Goal: Check status: Check status

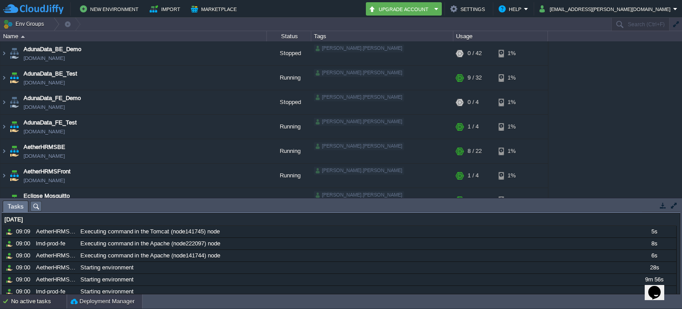
click at [108, 294] on div "Deployment Manager" at bounding box center [104, 301] width 75 height 14
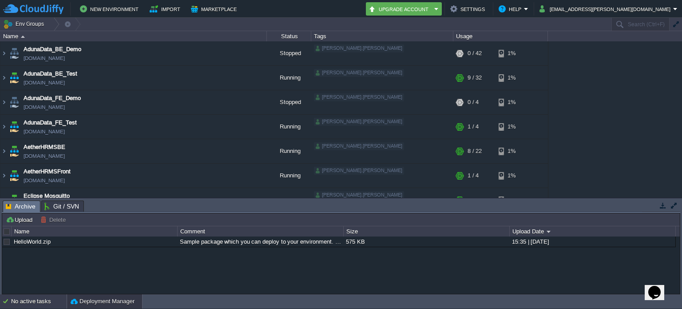
click at [47, 297] on div "No active tasks" at bounding box center [39, 301] width 56 height 14
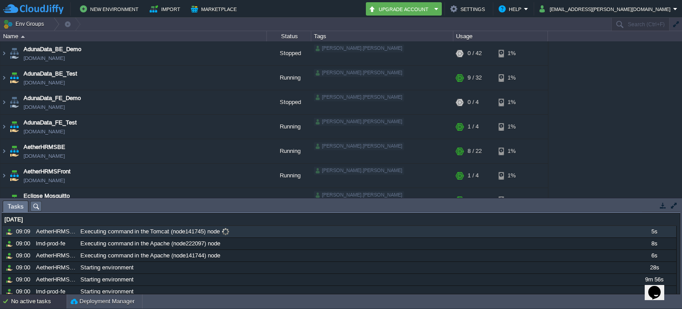
click at [227, 232] on span at bounding box center [226, 231] width 12 height 8
click at [228, 231] on span at bounding box center [226, 231] width 12 height 8
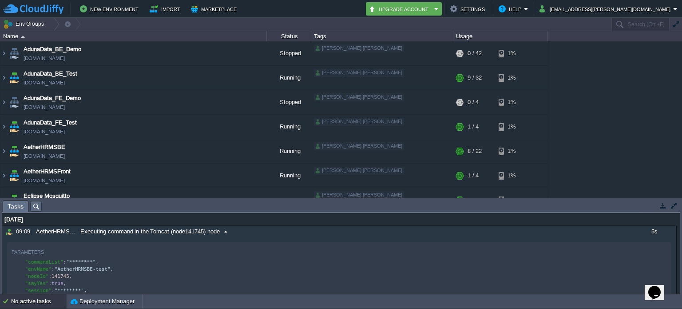
click at [228, 231] on span at bounding box center [226, 231] width 12 height 8
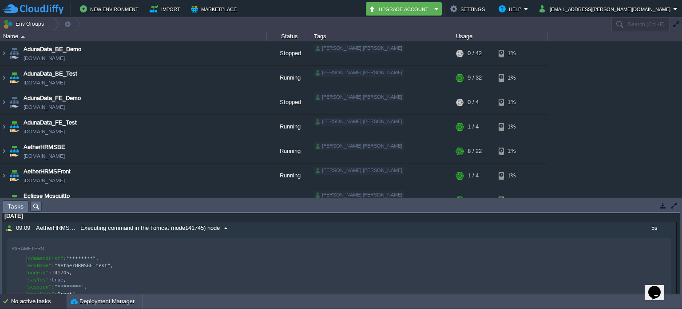
scroll to position [3, 0]
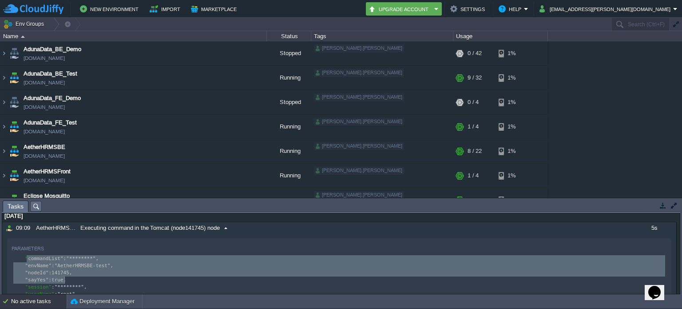
type textarea "commandList": "********", "envName": "AetherHRMSBE-test", "nodeId": 141745, "sa…"
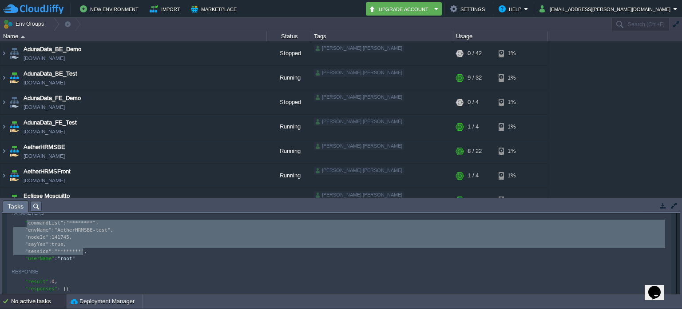
scroll to position [39, 0]
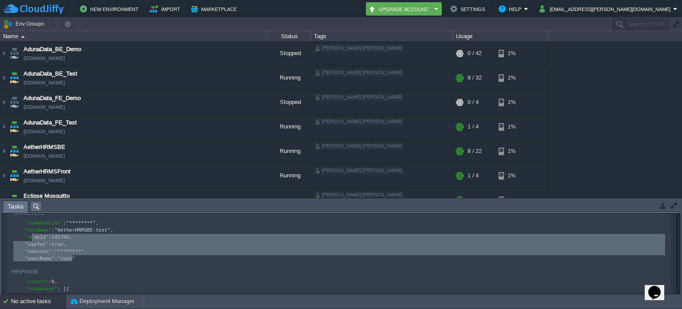
type textarea ""commandList": "********", "envName": "AetherHRMSBE-test", "nodeId": 141745, "s…"
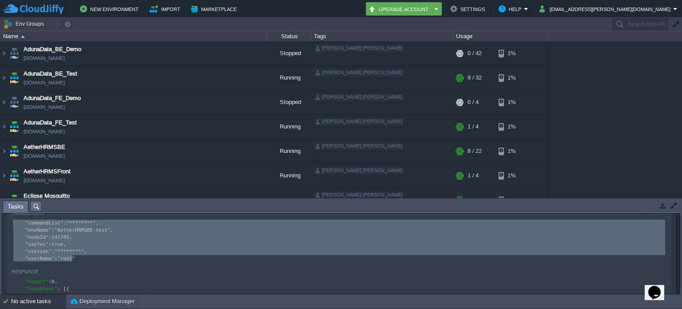
drag, startPoint x: 85, startPoint y: 257, endPoint x: 11, endPoint y: 225, distance: 80.5
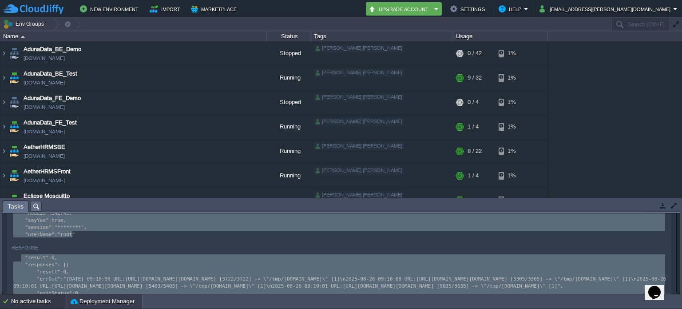
scroll to position [93, 0]
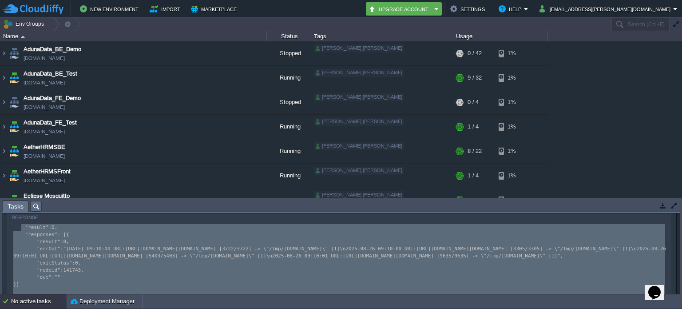
type textarea ""result": 0, "responses": [{ "result": 0, "errOut": "[DATE] 09:10:00 URL:[URL][…"
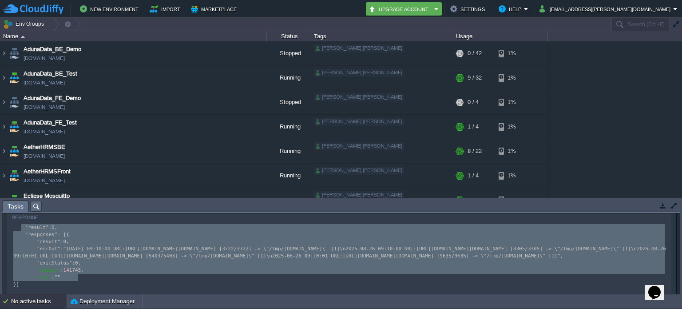
drag, startPoint x: 22, startPoint y: 263, endPoint x: 103, endPoint y: 280, distance: 83.0
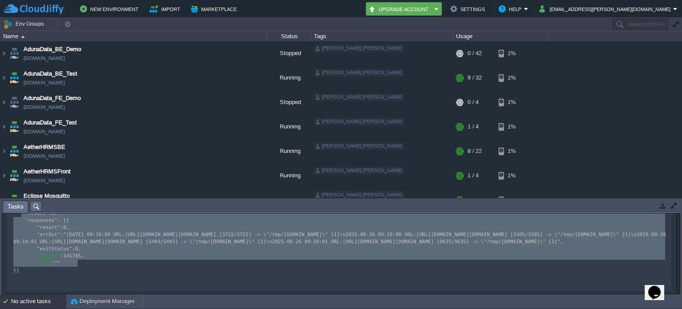
scroll to position [107, 0]
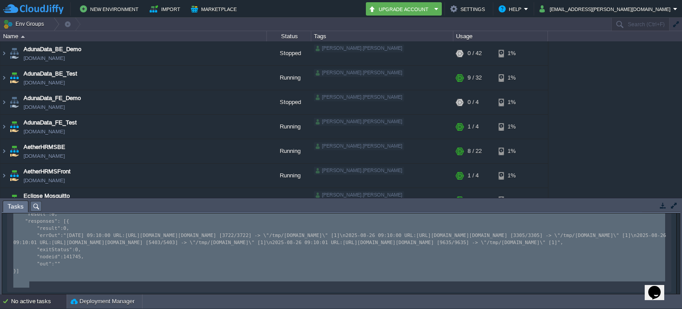
type textarea ":[URL][DOMAIN_NAME][DOMAIN_NAME] [3305/3305] -> \"/tmp/[DOMAIN_NAME]\" [1]\n202…"
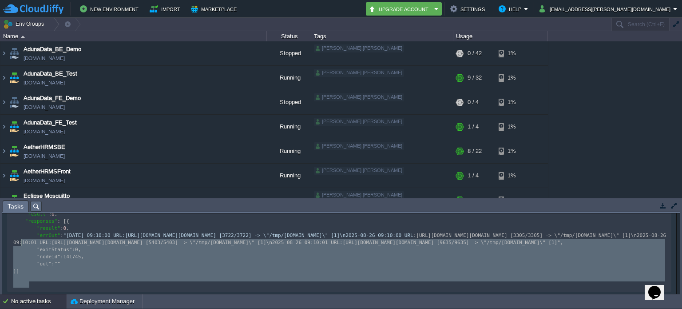
drag, startPoint x: 35, startPoint y: 285, endPoint x: 22, endPoint y: 247, distance: 39.7
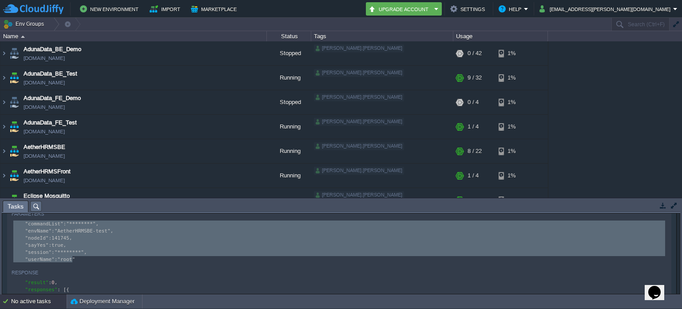
scroll to position [37, 0]
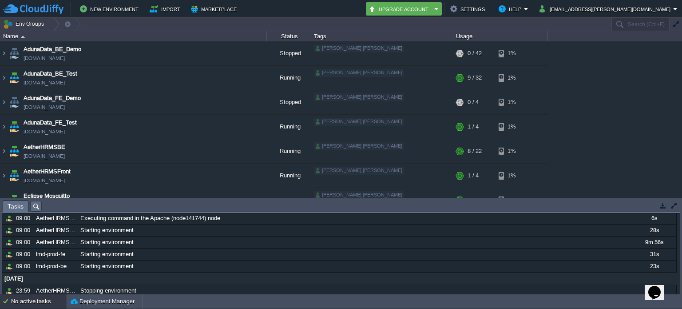
click at [9, 276] on div "[DATE] 10710071 09:09 AetherHRMSBE-test Executing command in the Tomcat (node14…" at bounding box center [339, 248] width 674 height 145
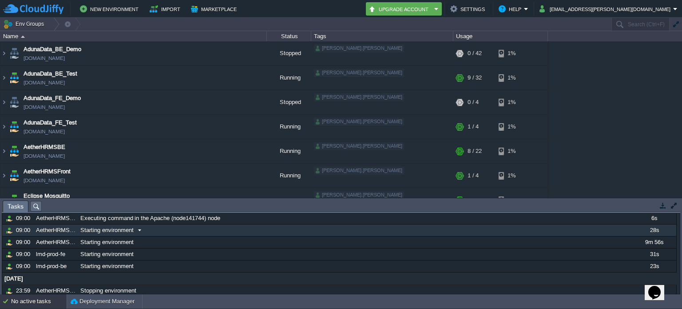
scroll to position [0, 0]
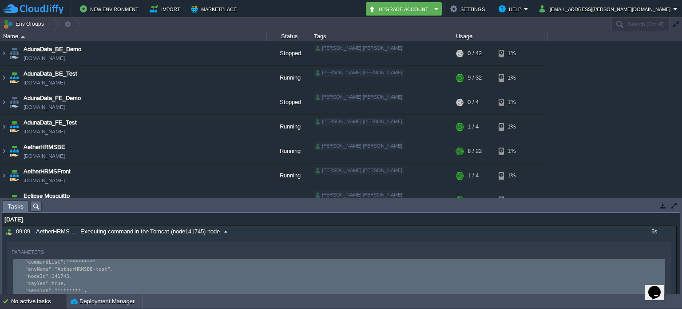
click at [228, 232] on span at bounding box center [226, 231] width 12 height 8
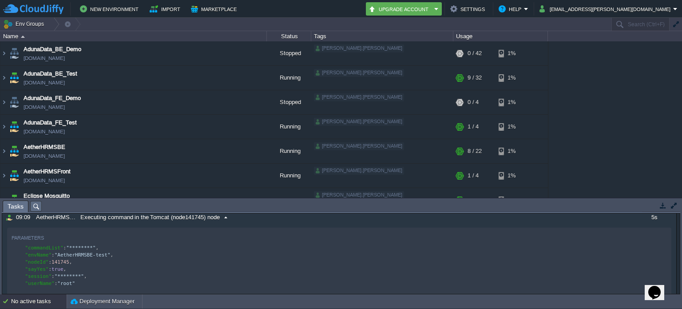
scroll to position [3, 0]
click at [74, 246] on span ""********"" at bounding box center [80, 248] width 29 height 6
type textarea ""********","
type textarea "commandList"
click at [73, 258] on div "x "commandList" : "********" , "envName" : "AetherHRMSBE-test" , "nodeId" : 141…" at bounding box center [341, 265] width 658 height 43
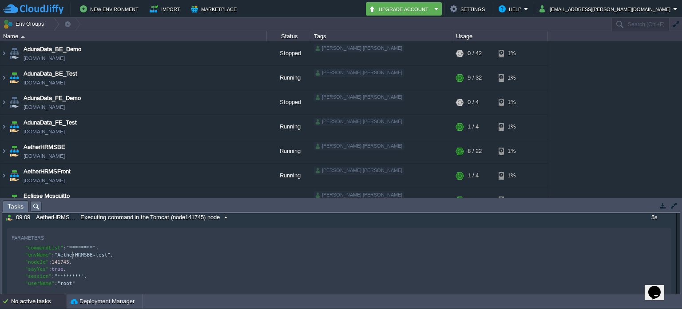
type textarea "AetherHRMSBE"
click at [57, 261] on div "x "commandList" : "********" , "envName" : "AetherHRMSBE-test" , "nodeId" : 141…" at bounding box center [341, 265] width 658 height 43
type textarea "141745"
click at [61, 272] on div "x "commandList" : "********" , "envName" : "AetherHRMSBE-test" , "nodeId" : 141…" at bounding box center [341, 265] width 658 height 43
type textarea ","
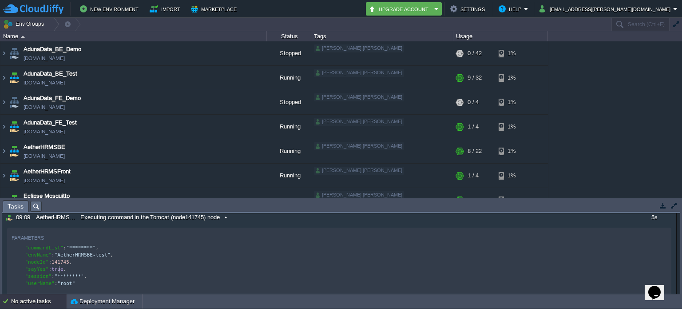
type textarea "true"
click at [63, 277] on span ""********"" at bounding box center [69, 276] width 29 height 6
type textarea ""********","
click at [67, 285] on div "x "commandList" : "********" , "envName" : "AetherHRMSBE-test" , "nodeId" : 141…" at bounding box center [341, 265] width 658 height 43
type textarea "root"
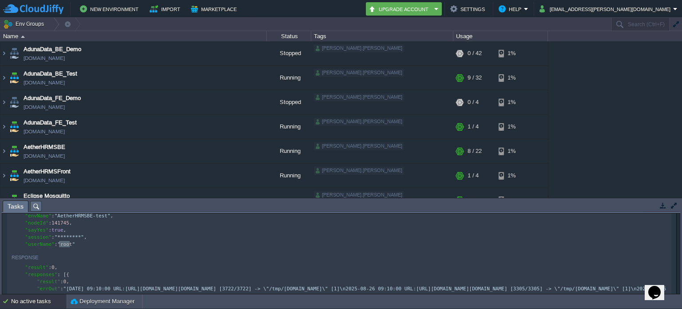
click at [51, 268] on div "x "result" : 0 , "responses" : [{ "result" : 0 , "errOut" : "[DATE] 09:10:00 UR…" at bounding box center [341, 296] width 658 height 64
type textarea "0"
click at [61, 282] on div "x "result" : 0 , "responses" : [{ "result" : 0 , "errOut" : "[DATE] 09:10:00 UR…" at bounding box center [341, 296] width 658 height 64
type textarea "0"
click at [73, 290] on div "x "result" : 0 , "responses" : [{ "result" : 0 , "errOut" : "[DATE] 09:10:00 UR…" at bounding box center [341, 296] width 658 height 64
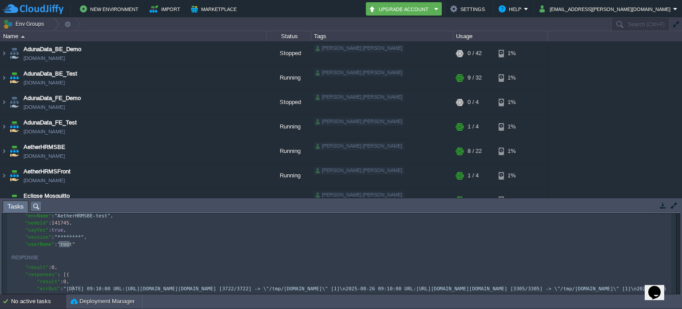
type textarea "2025"
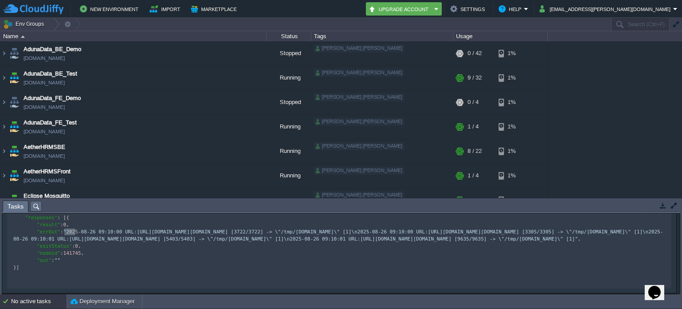
scroll to position [110, 0]
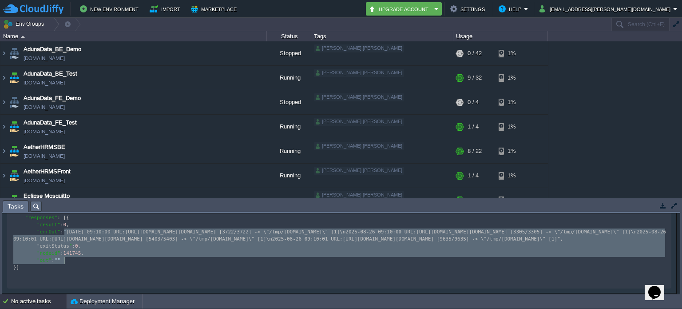
type textarea "[DATE] 09:10:00 URL:[URL][DOMAIN_NAME][DOMAIN_NAME] [3722/3722] -> \"/tmp/[DOMA…"
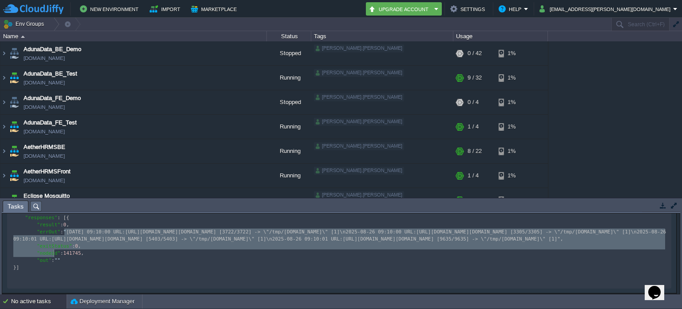
drag, startPoint x: 66, startPoint y: 234, endPoint x: 50, endPoint y: 254, distance: 25.9
type textarea ""[DATE] 09:10:00 URL:[URL][DOMAIN_NAME][DOMAIN_NAME] [3722/3722] -> \"/tmp/[DOM…"
drag, startPoint x: 50, startPoint y: 254, endPoint x: 61, endPoint y: 235, distance: 21.3
click at [54, 262] on div "x "result" : 0 , "responses" : [{ "result" : 0 , "errOut" : "[DATE] 09:10:00 UR…" at bounding box center [341, 239] width 658 height 64
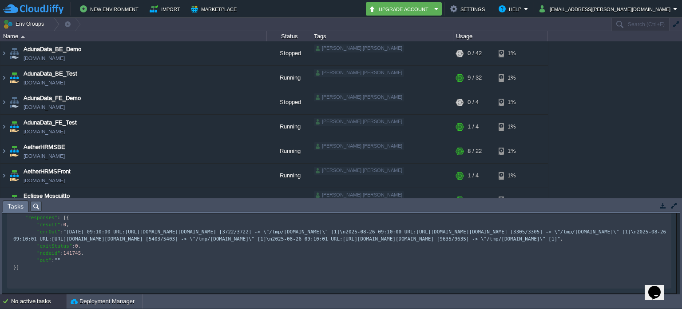
type textarea "exitStatus"
click at [48, 268] on div "x "result" : 0 , "responses" : [{ "result" : 0 , "errOut" : "[DATE] 09:10:00 UR…" at bounding box center [341, 239] width 658 height 64
type textarea "nodeid"
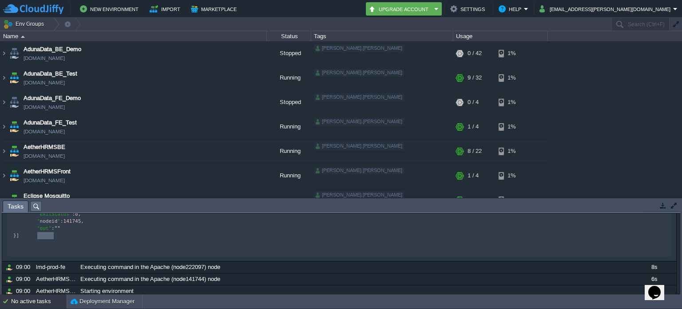
scroll to position [139, 0]
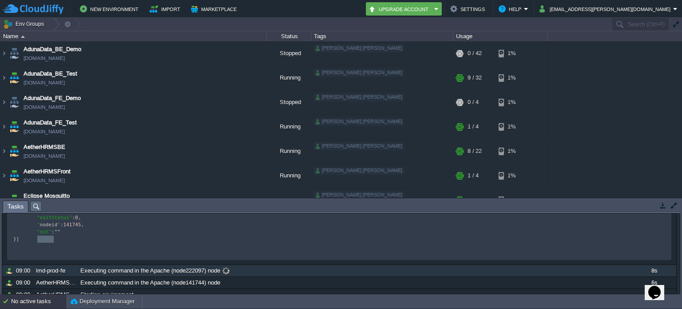
click at [229, 274] on span at bounding box center [226, 270] width 12 height 8
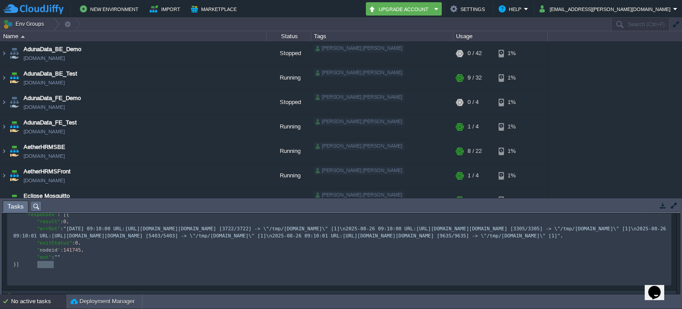
scroll to position [152, 0]
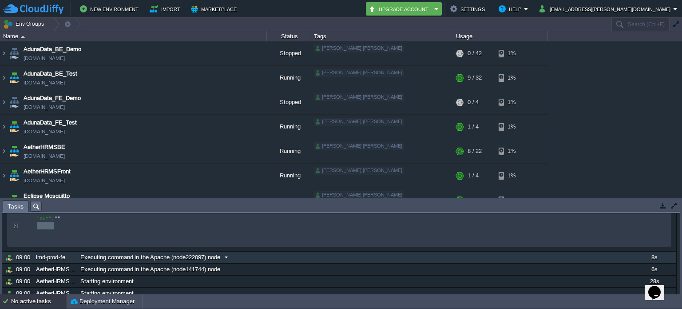
click at [227, 259] on span at bounding box center [226, 257] width 12 height 8
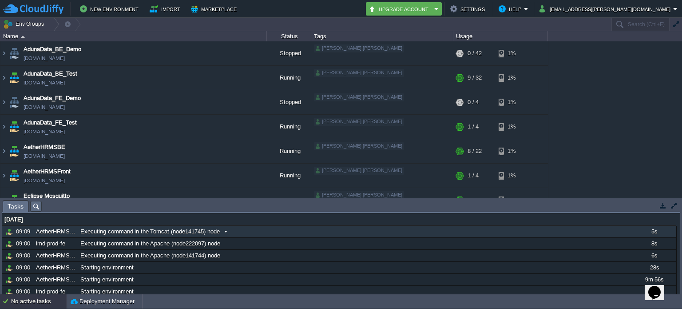
click at [200, 229] on span "Executing command in the Tomcat (node141745) node" at bounding box center [149, 231] width 139 height 8
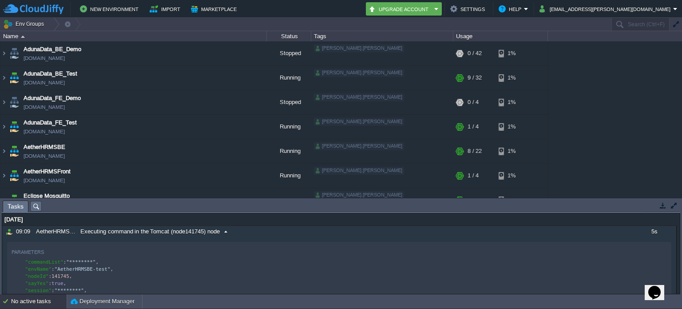
click at [200, 229] on span "Executing command in the Tomcat (node141745) node" at bounding box center [149, 231] width 139 height 8
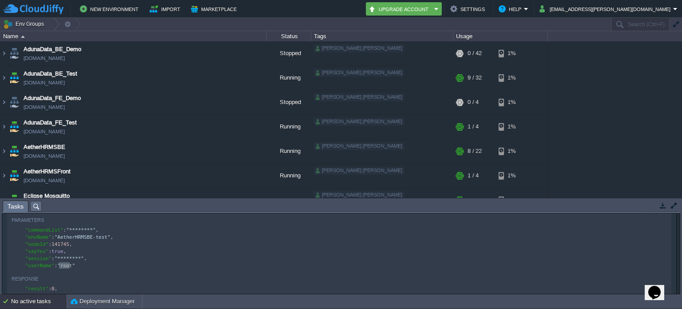
scroll to position [33, 0]
click at [129, 241] on pre ""nodeId" : 141745 ," at bounding box center [341, 242] width 658 height 7
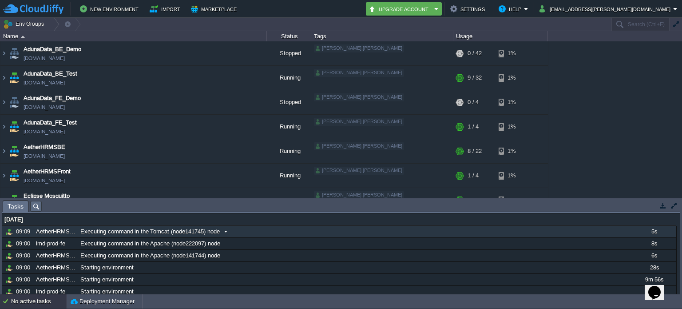
click at [159, 233] on span "Executing command in the Tomcat (node141745) node" at bounding box center [149, 231] width 139 height 8
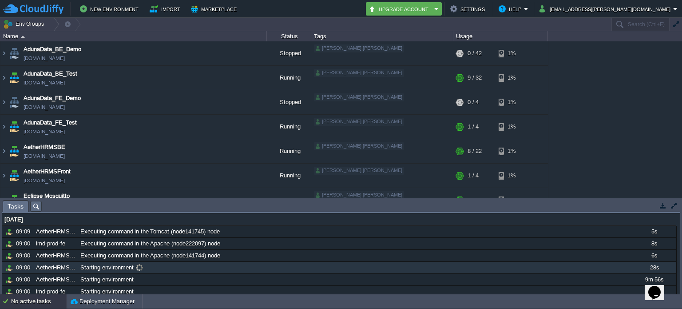
click at [123, 265] on span "Starting environment" at bounding box center [106, 267] width 53 height 8
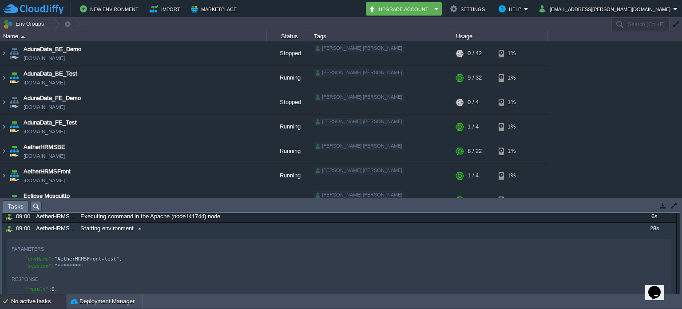
scroll to position [3, 0]
click at [79, 254] on div "xxxxxxxxxx "envName" : "AetherHRMSFront-test" , "session" : "********"" at bounding box center [341, 263] width 658 height 18
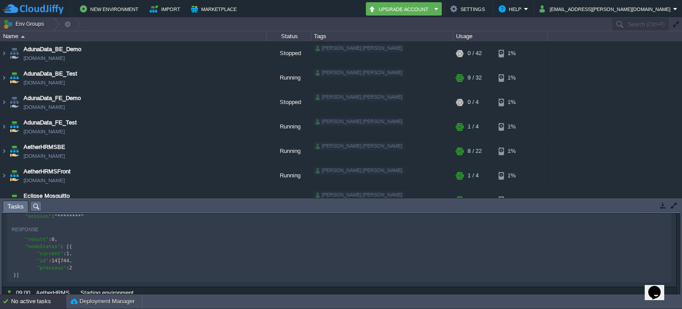
type textarea "141744"
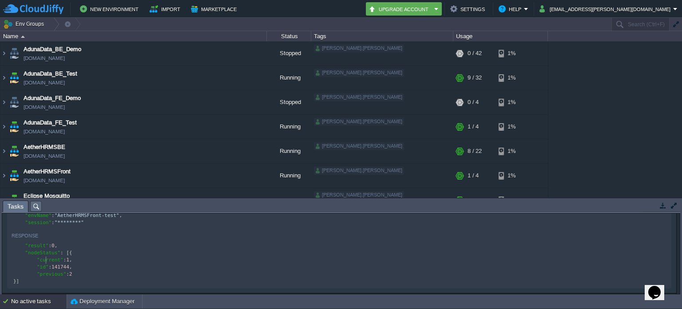
type textarea "current"
type textarea "nodeStatus"
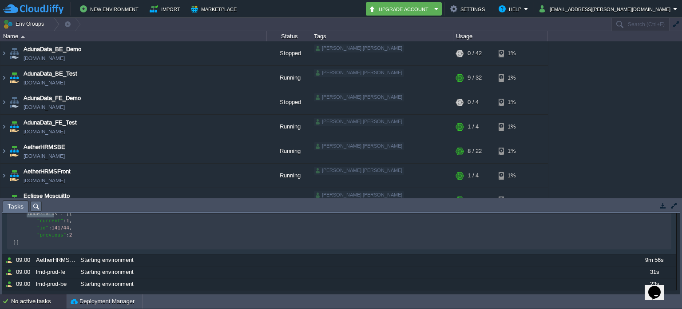
scroll to position [127, 0]
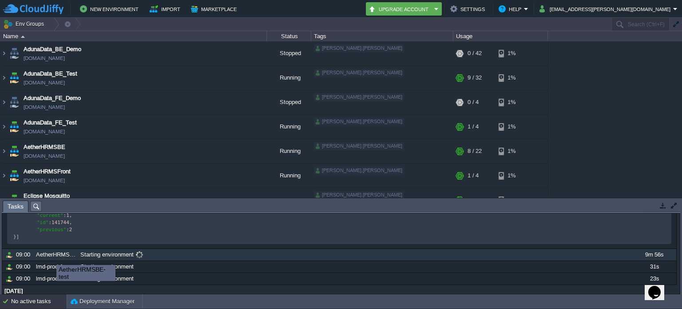
click at [50, 257] on div "AetherHRMSBE-test" at bounding box center [56, 255] width 44 height 12
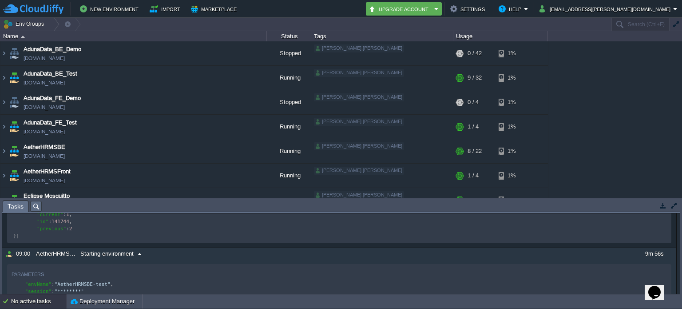
scroll to position [130, 0]
click at [59, 258] on div "AetherHRMSBE-test" at bounding box center [56, 252] width 44 height 12
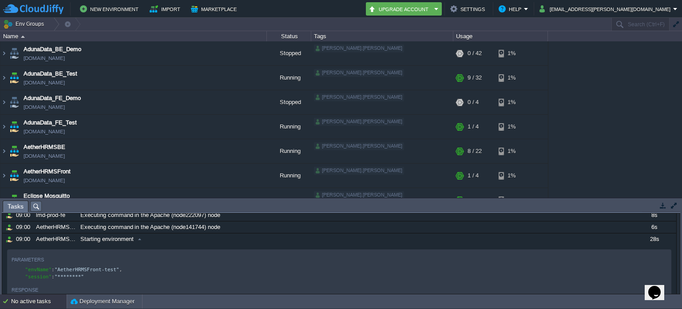
scroll to position [27, 0]
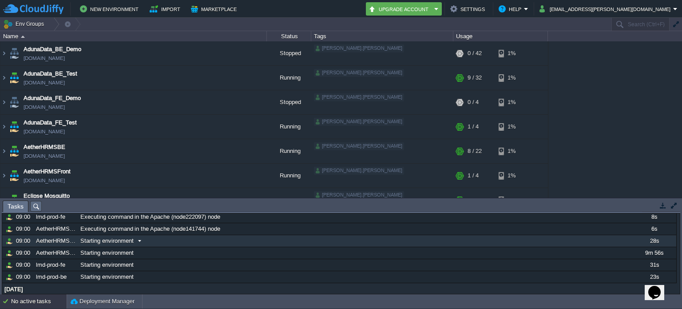
click at [79, 237] on div "Starting environment" at bounding box center [354, 241] width 553 height 12
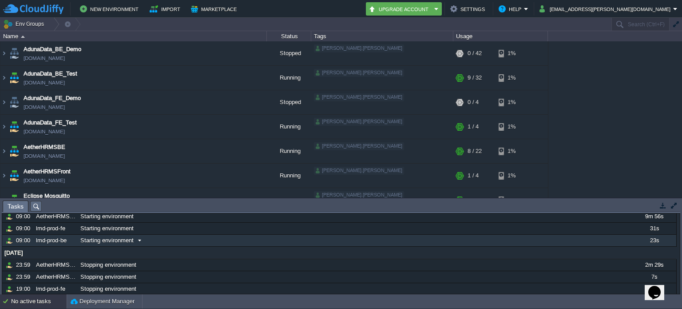
scroll to position [0, 0]
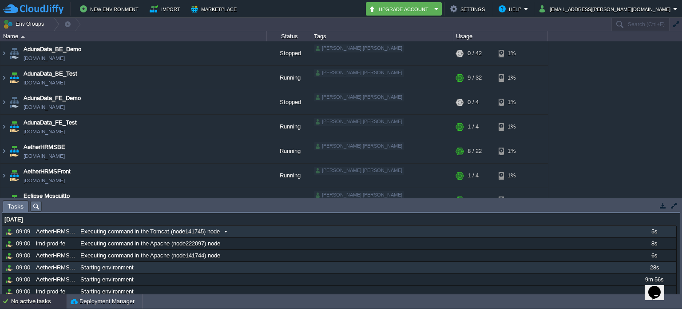
click at [104, 232] on span "Executing command in the Tomcat (node141745) node" at bounding box center [149, 231] width 139 height 8
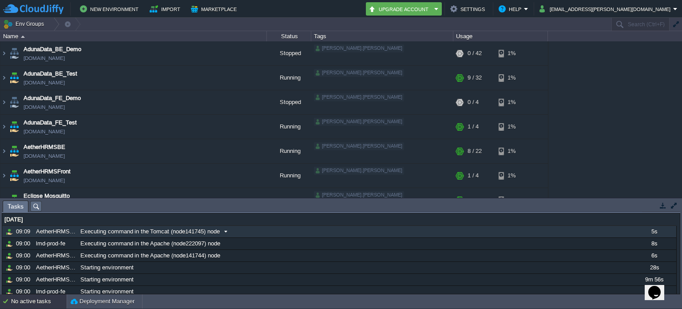
click at [104, 232] on span "Executing command in the Tomcat (node141745) node" at bounding box center [149, 231] width 139 height 8
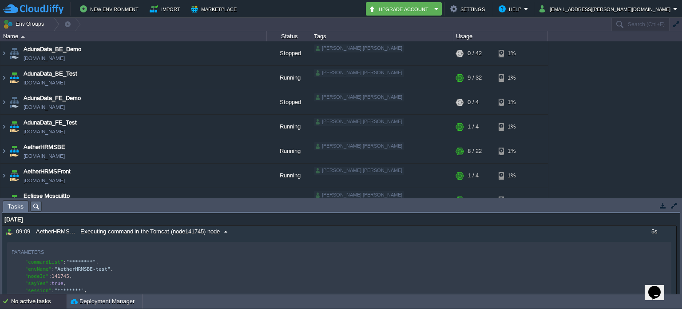
click at [104, 232] on span "Executing command in the Tomcat (node141745) node" at bounding box center [149, 231] width 139 height 8
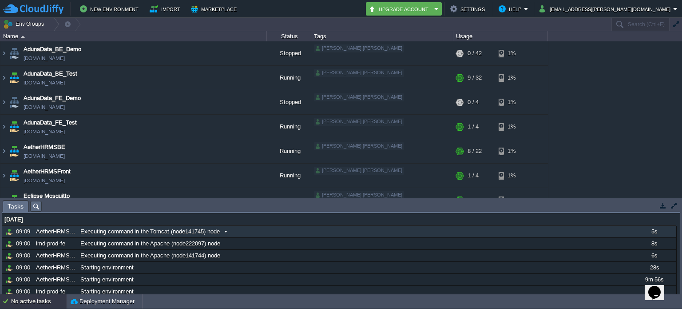
click at [104, 232] on span "Executing command in the Tomcat (node141745) node" at bounding box center [149, 231] width 139 height 8
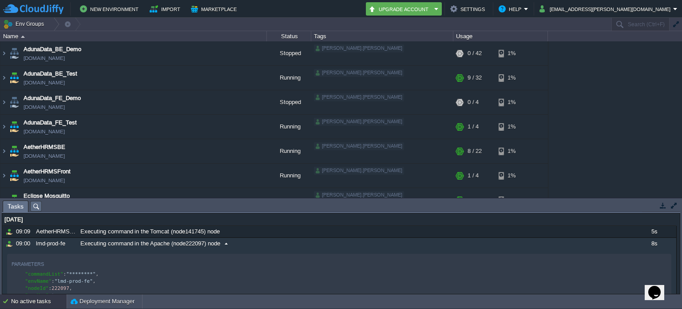
click at [103, 245] on span "Executing command in the Apache (node222097) node" at bounding box center [150, 243] width 140 height 8
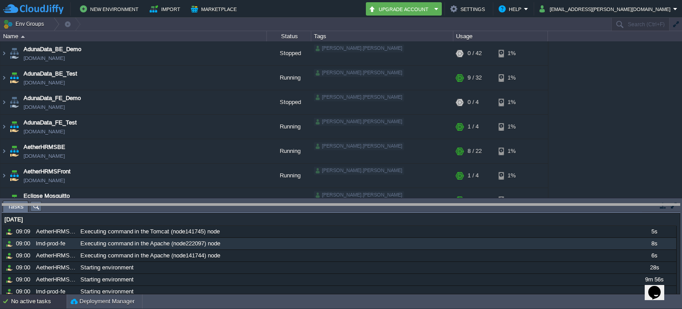
click at [122, 203] on body "New Environment Import Marketplace Bonus ₹0.00 Upgrade Account Settings Help [E…" at bounding box center [341, 154] width 682 height 309
